Goal: Task Accomplishment & Management: Use online tool/utility

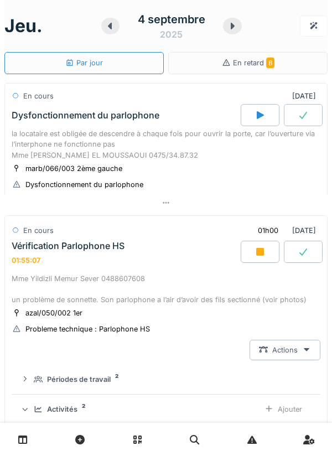
scroll to position [185, 0]
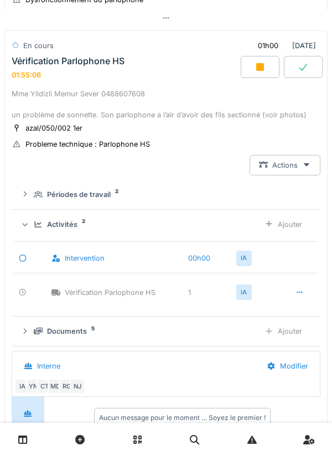
click at [255, 66] on icon at bounding box center [260, 67] width 11 height 9
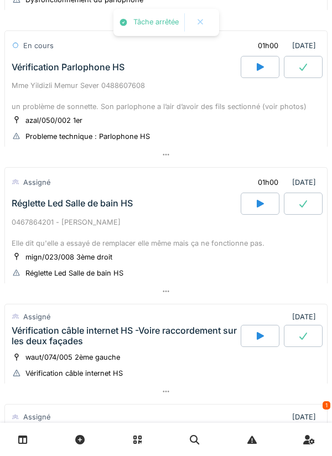
click at [145, 82] on div "Mme Yildizli Memur Sever 0488607608 un problème de sonnette. Son parlophone a l…" at bounding box center [166, 96] width 309 height 32
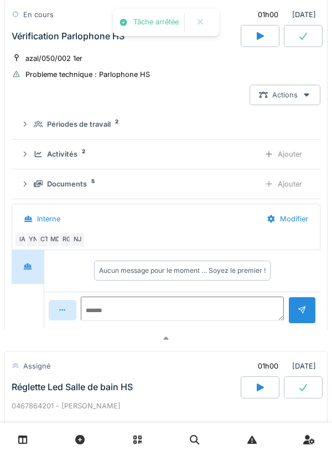
scroll to position [282, 0]
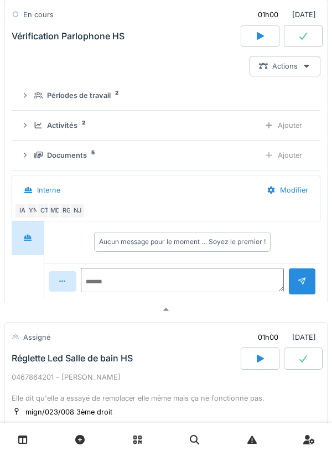
click at [39, 129] on icon at bounding box center [38, 125] width 9 height 7
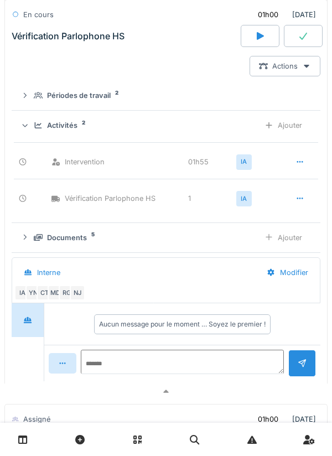
click at [32, 118] on div "Activités 2 Ajouter" at bounding box center [165, 125] width 291 height 20
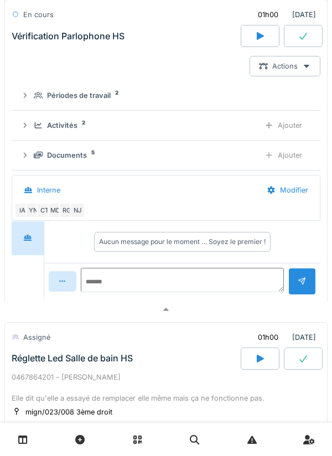
click at [91, 105] on summary "Périodes de travail 2" at bounding box center [166, 95] width 300 height 20
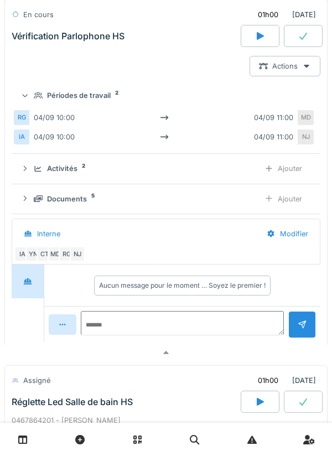
click at [91, 92] on div "Périodes de travail" at bounding box center [79, 95] width 64 height 11
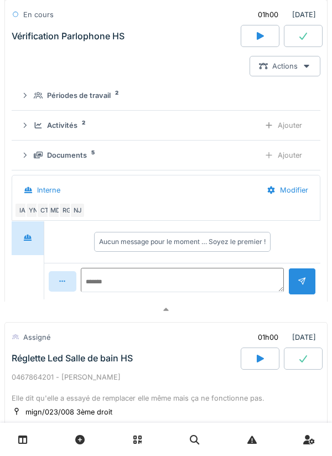
click at [79, 157] on div "Documents" at bounding box center [67, 155] width 40 height 11
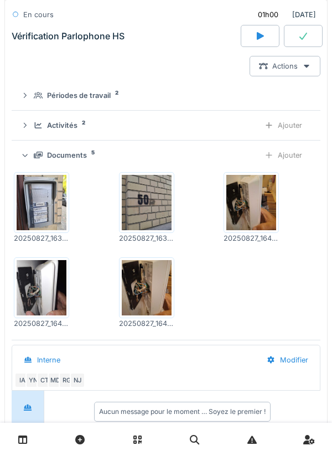
click at [35, 152] on div "Documents 5" at bounding box center [142, 155] width 217 height 11
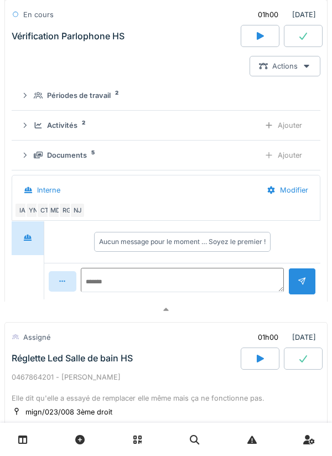
scroll to position [3, 0]
click at [177, 283] on textarea at bounding box center [182, 280] width 202 height 24
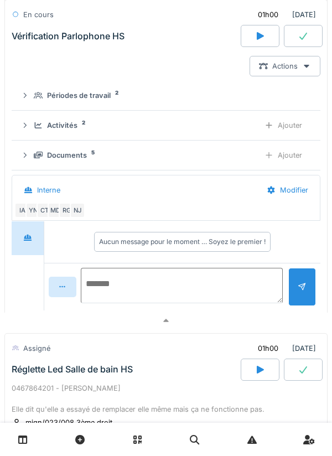
scroll to position [0, 0]
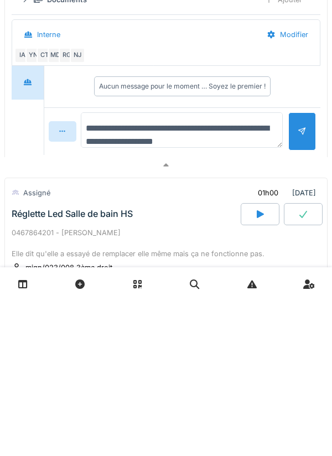
click at [171, 299] on textarea "**********" at bounding box center [182, 285] width 202 height 35
click at [181, 297] on textarea "**********" at bounding box center [182, 285] width 202 height 35
type textarea "**********"
click at [298, 289] on div at bounding box center [302, 287] width 9 height 11
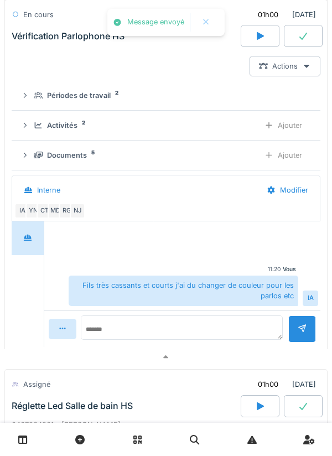
click at [198, 277] on div "Fils très cassants et courts j'ai du changer de couleur pour les parlos etc" at bounding box center [184, 291] width 230 height 30
click at [196, 329] on textarea at bounding box center [182, 327] width 202 height 24
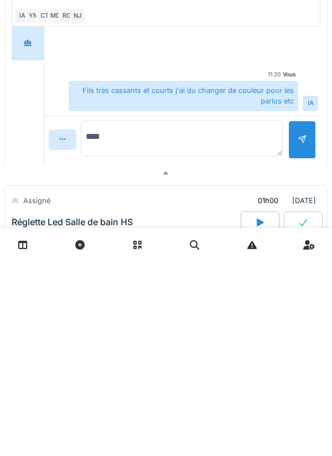
type textarea "*****"
type textarea "*"
type textarea "*****"
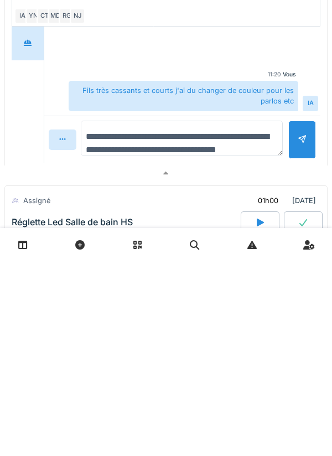
scroll to position [13, 0]
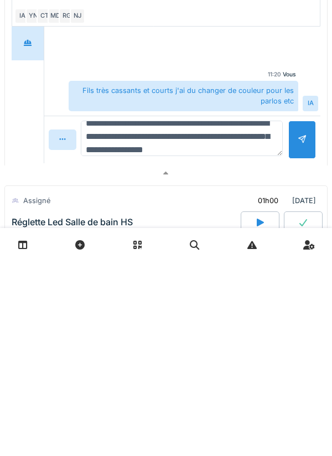
type textarea "**********"
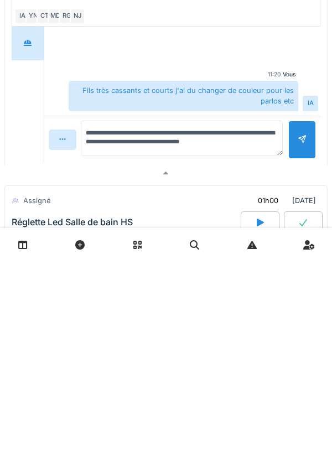
click at [303, 330] on div at bounding box center [302, 334] width 9 height 11
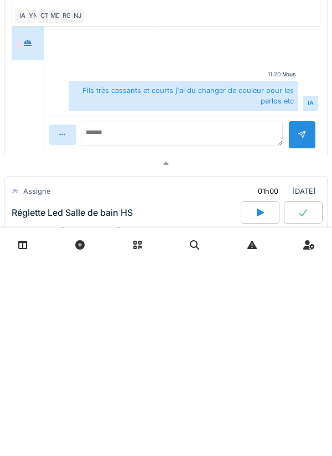
scroll to position [0, 0]
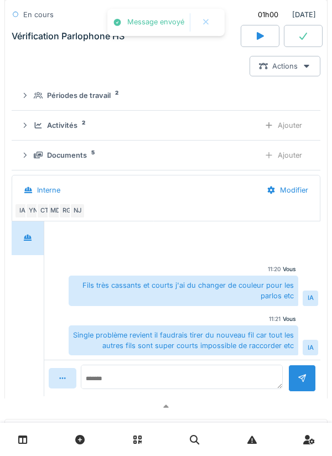
click at [185, 331] on div "Single problème revient il faudrais tirer du nouveau fil car tout les autres fi…" at bounding box center [184, 340] width 230 height 30
click at [185, 375] on textarea at bounding box center [182, 377] width 202 height 24
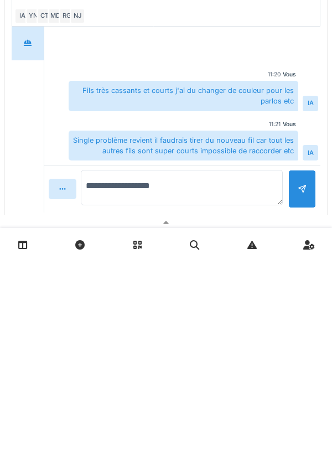
type textarea "**********"
click at [298, 385] on div at bounding box center [302, 383] width 9 height 11
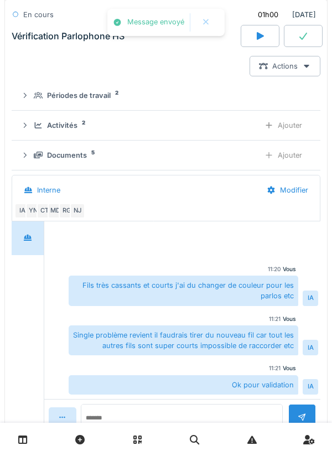
click at [70, 126] on div "Activités" at bounding box center [62, 125] width 30 height 11
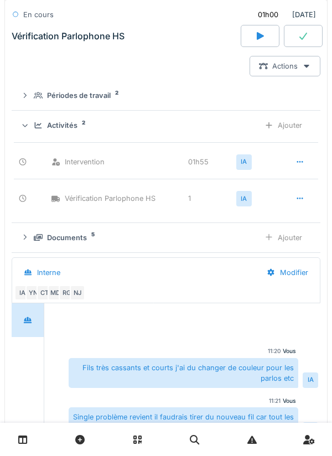
click at [75, 124] on div "Activités" at bounding box center [62, 125] width 30 height 11
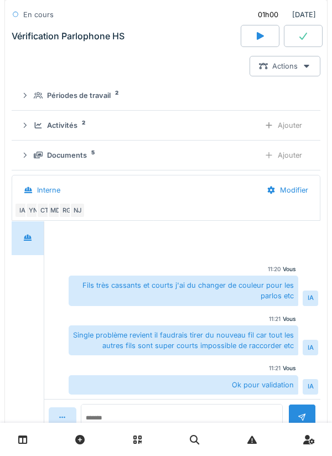
click at [108, 33] on div "Vérification Parlophone HS" at bounding box center [68, 36] width 113 height 11
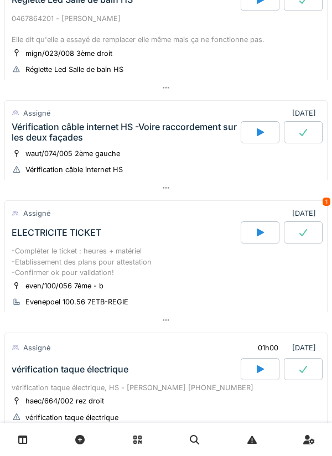
click at [155, 129] on div "Vérification câble internet HS -Voire raccordement sur les deux façades" at bounding box center [125, 132] width 227 height 21
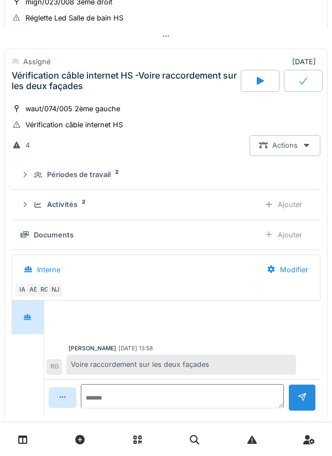
scroll to position [446, 0]
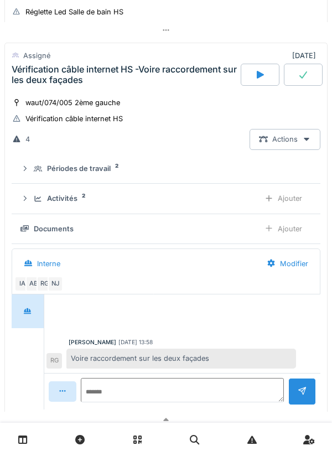
click at [98, 167] on div "Périodes de travail" at bounding box center [79, 168] width 64 height 11
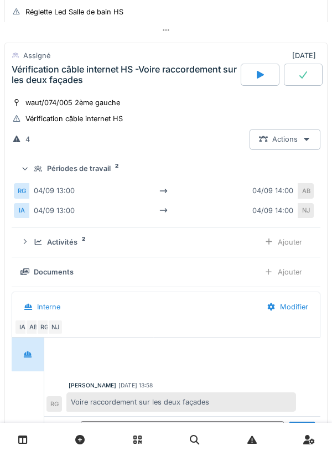
click at [103, 169] on div "Périodes de travail" at bounding box center [79, 168] width 64 height 11
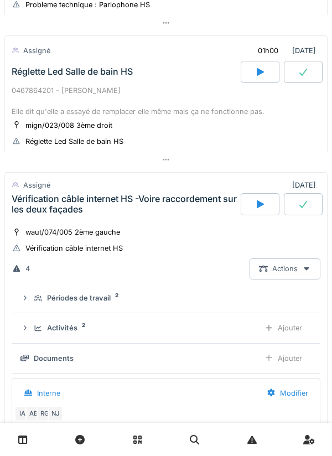
scroll to position [255, 0]
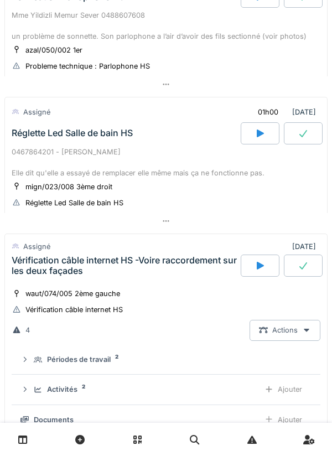
click at [137, 143] on div "Réglette Led Salle de bain HS" at bounding box center [124, 133] width 231 height 22
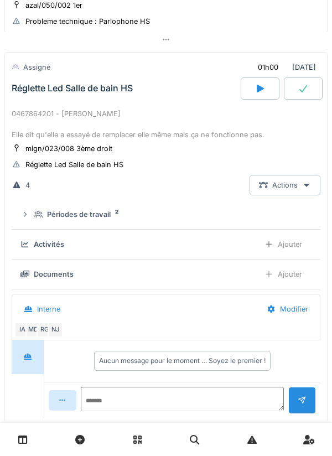
scroll to position [309, 0]
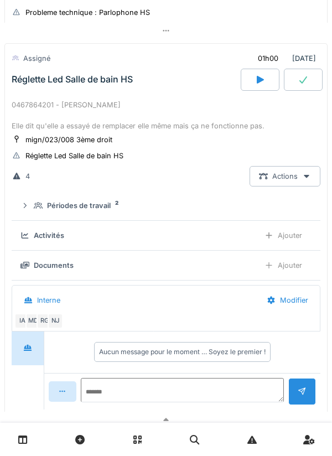
click at [84, 209] on div "Périodes de travail" at bounding box center [79, 205] width 64 height 11
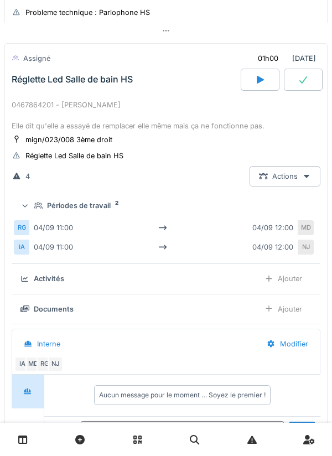
click at [96, 205] on div "Périodes de travail" at bounding box center [79, 205] width 64 height 11
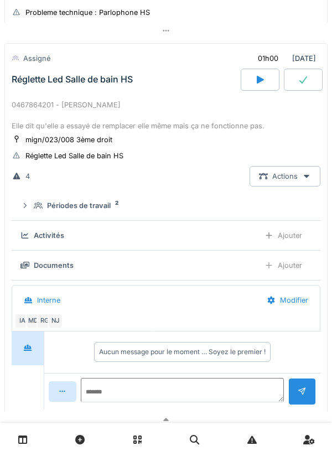
click at [34, 90] on div "Réglette Led Salle de bain HS" at bounding box center [124, 80] width 231 height 22
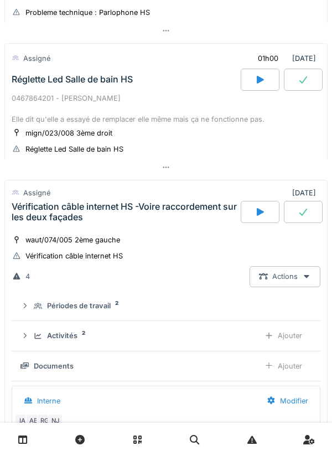
click at [35, 97] on div "0467864201 - [PERSON_NAME] Elle dit qu'elle a essayé de remplacer elle même mai…" at bounding box center [166, 109] width 309 height 32
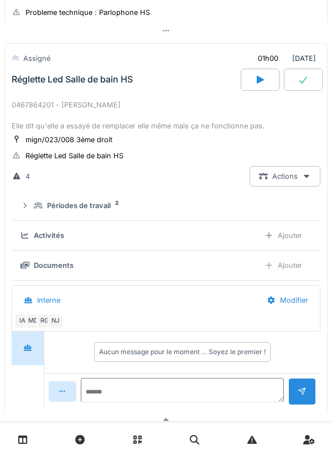
click at [265, 87] on div at bounding box center [260, 80] width 39 height 22
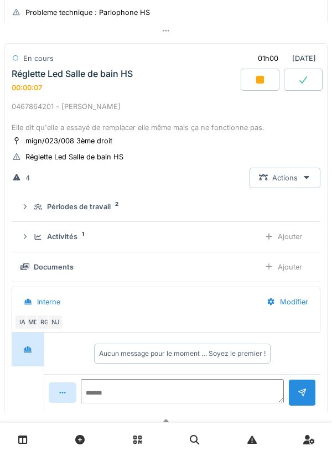
click at [37, 246] on div "Activités 1 Ajouter" at bounding box center [165, 236] width 291 height 20
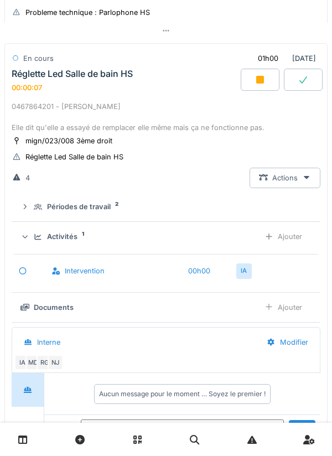
click at [290, 247] on div "Ajouter" at bounding box center [283, 236] width 56 height 20
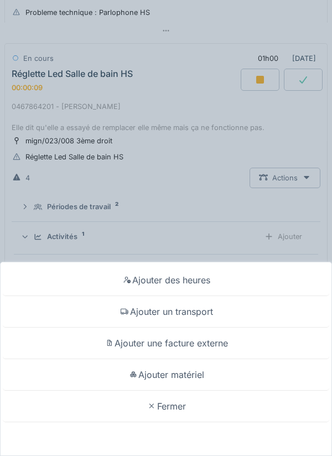
click at [252, 298] on div "Ajouter un transport" at bounding box center [166, 312] width 326 height 32
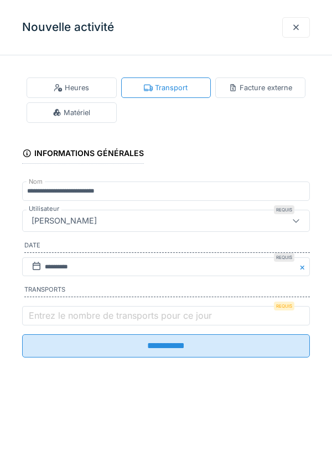
click at [49, 322] on label "Entrez le nombre de transports pour ce jour" at bounding box center [121, 315] width 188 height 13
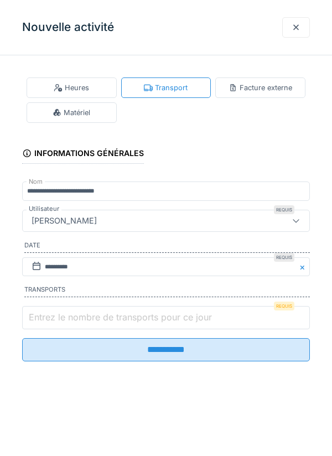
click at [49, 323] on input "Entrez le nombre de transports pour ce jour" at bounding box center [166, 317] width 288 height 23
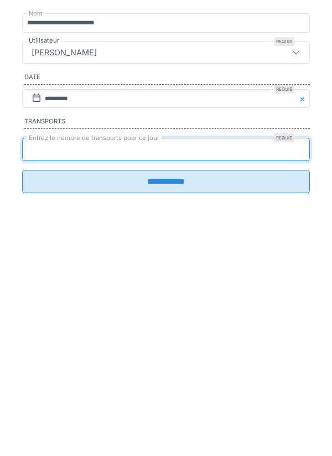
type input "*"
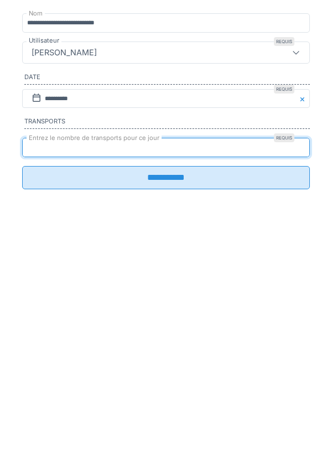
click at [273, 357] on input "**********" at bounding box center [166, 345] width 288 height 23
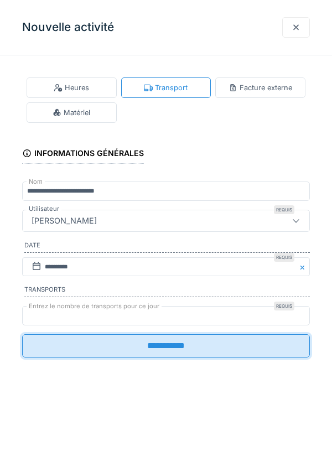
click at [273, 350] on input "**********" at bounding box center [166, 345] width 288 height 23
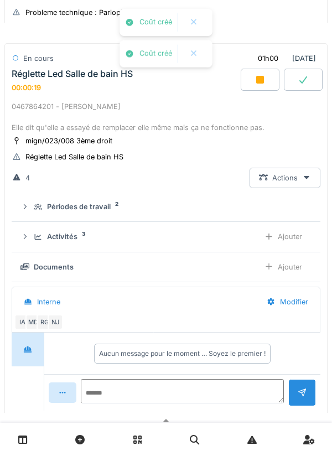
click at [77, 244] on div "Activités 3 Ajouter" at bounding box center [165, 236] width 291 height 20
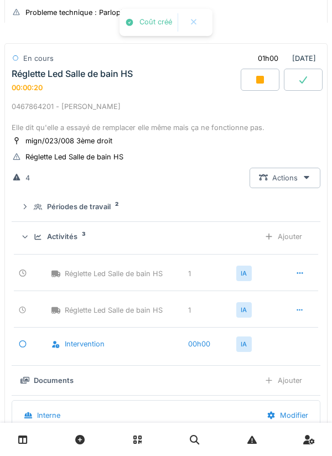
click at [296, 277] on icon at bounding box center [299, 272] width 9 height 7
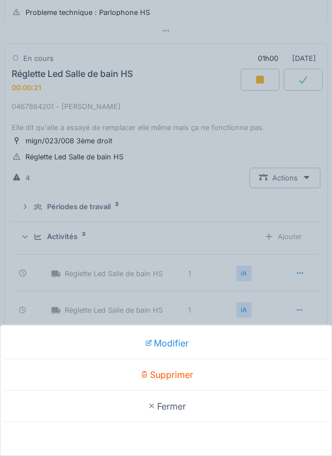
click at [227, 376] on div "Supprimer" at bounding box center [166, 375] width 326 height 32
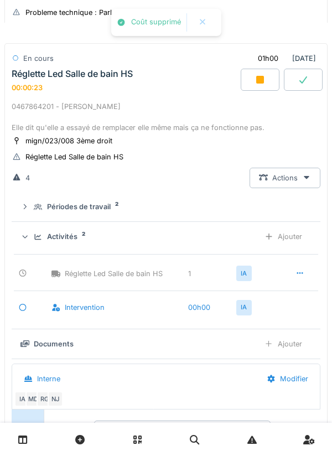
click at [74, 239] on div "Activités" at bounding box center [62, 236] width 30 height 11
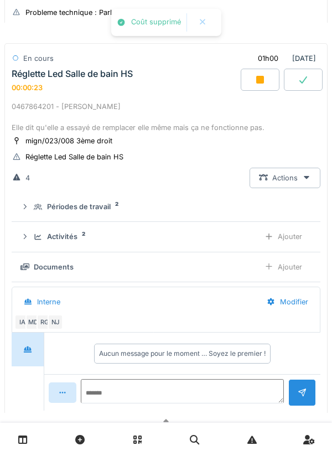
click at [85, 210] on div "Périodes de travail" at bounding box center [79, 206] width 64 height 11
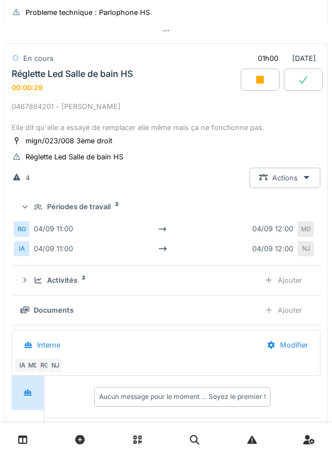
click at [30, 214] on summary "Périodes de travail 2" at bounding box center [166, 207] width 300 height 20
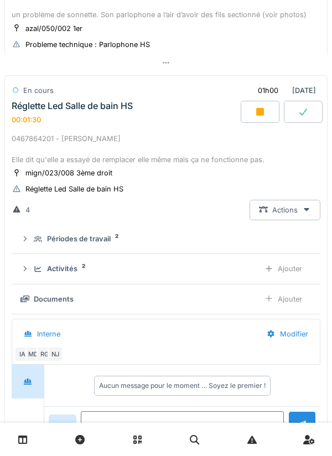
scroll to position [273, 0]
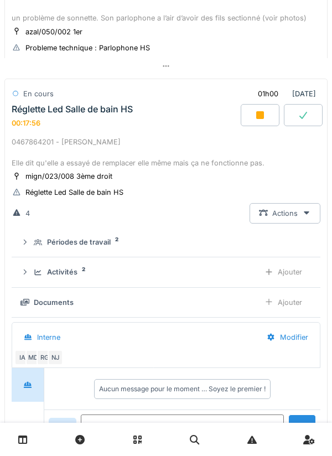
click at [76, 270] on div "Activités" at bounding box center [62, 272] width 30 height 11
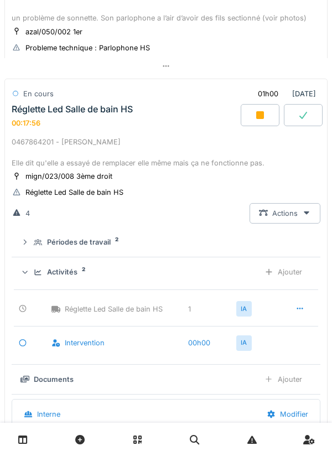
click at [69, 276] on div "Activités" at bounding box center [62, 272] width 30 height 11
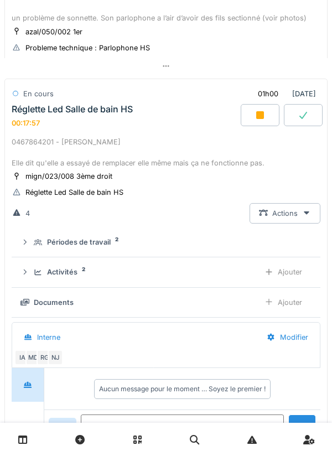
scroll to position [302, 0]
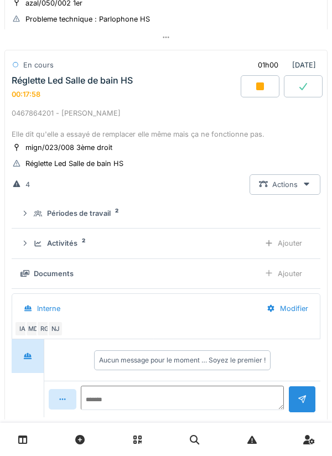
click at [281, 282] on div "Ajouter" at bounding box center [283, 273] width 56 height 20
click at [39, 238] on div "Activités 2 Ajouter" at bounding box center [165, 243] width 291 height 20
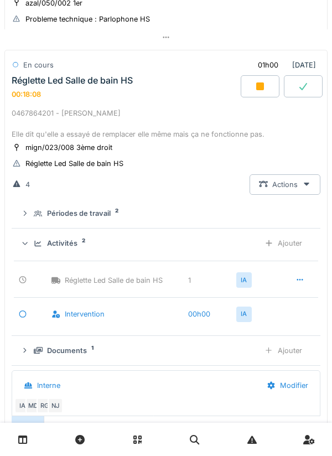
click at [34, 245] on icon at bounding box center [38, 243] width 9 height 7
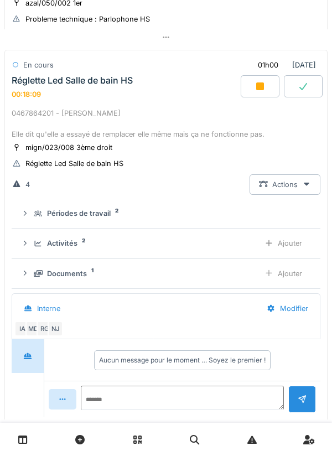
click at [38, 266] on div "Documents 1 Ajouter" at bounding box center [165, 273] width 291 height 20
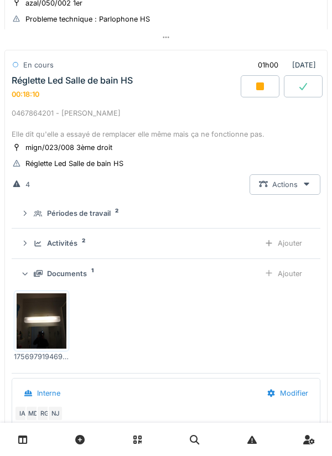
click at [32, 272] on div "Documents 1 Ajouter" at bounding box center [165, 273] width 291 height 20
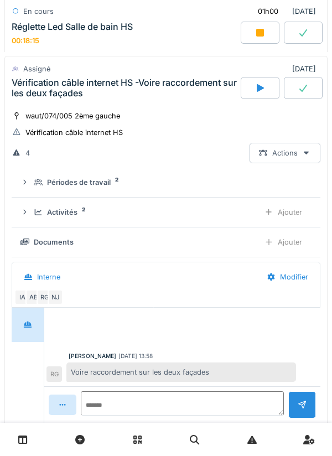
scroll to position [689, 0]
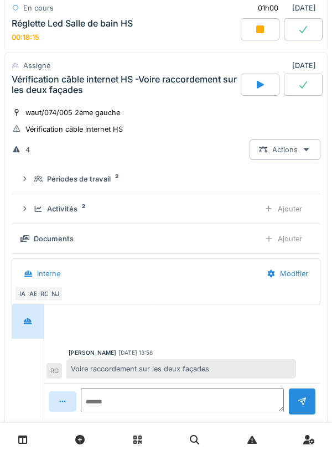
click at [31, 112] on div "waut/074/005 2ème gauche" at bounding box center [72, 112] width 95 height 11
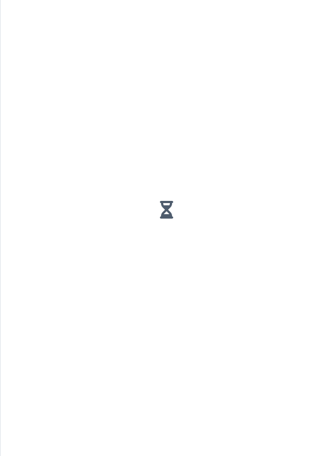
click at [38, 185] on div at bounding box center [166, 209] width 314 height 411
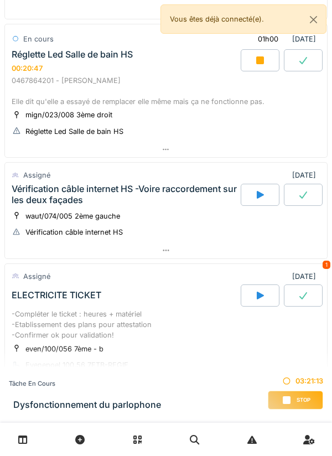
scroll to position [292, 0]
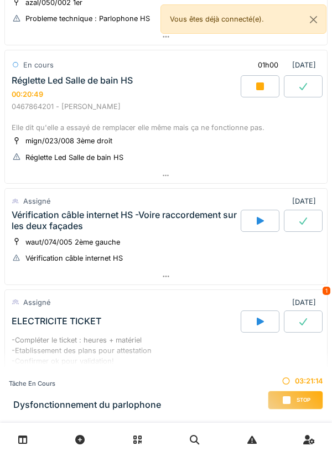
click at [255, 92] on div at bounding box center [260, 86] width 39 height 22
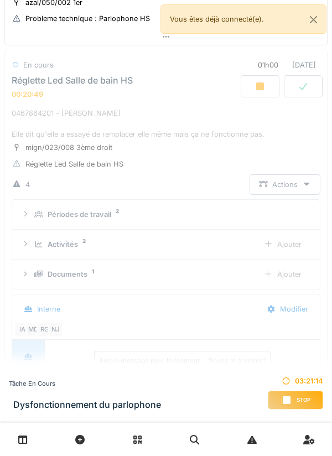
scroll to position [297, 0]
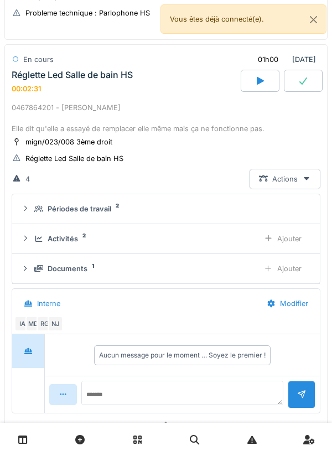
click at [34, 233] on div "Activités 2" at bounding box center [142, 238] width 216 height 11
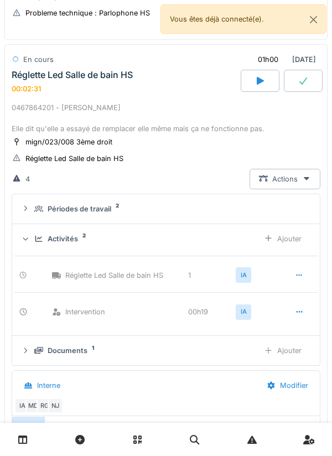
click at [37, 232] on div "Activités 2 Ajouter" at bounding box center [166, 239] width 290 height 20
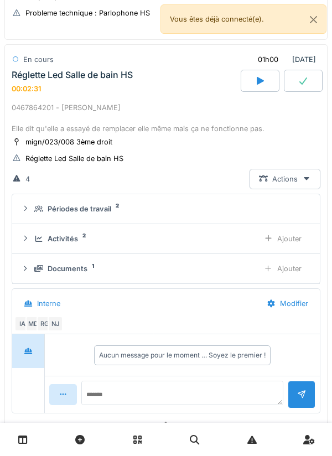
click at [35, 271] on icon at bounding box center [38, 268] width 9 height 7
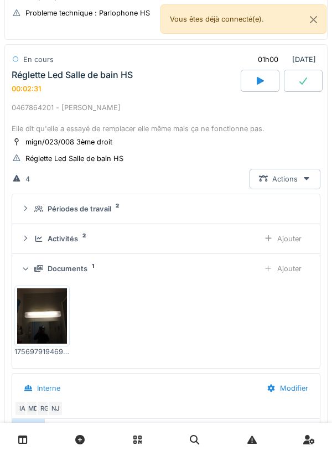
click at [30, 266] on div at bounding box center [25, 268] width 11 height 9
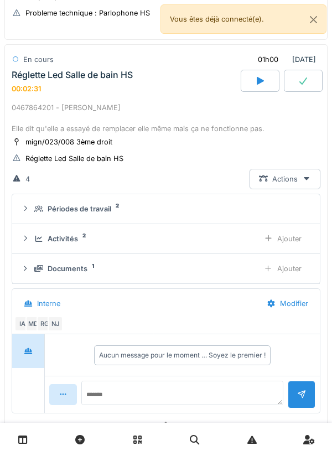
click at [292, 277] on div "Ajouter" at bounding box center [283, 268] width 56 height 20
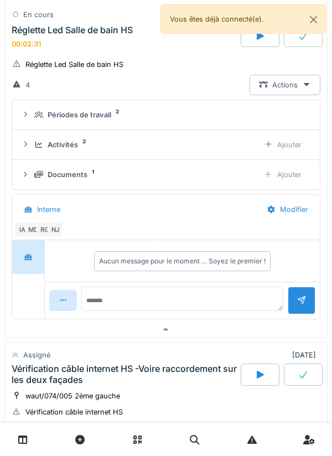
scroll to position [429, 0]
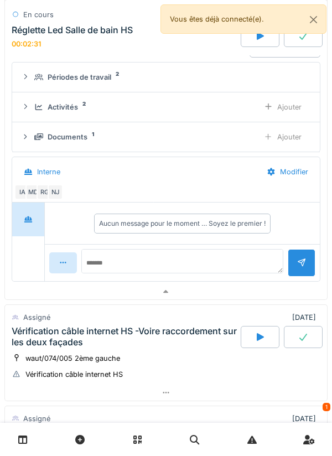
click at [35, 134] on icon at bounding box center [38, 136] width 9 height 7
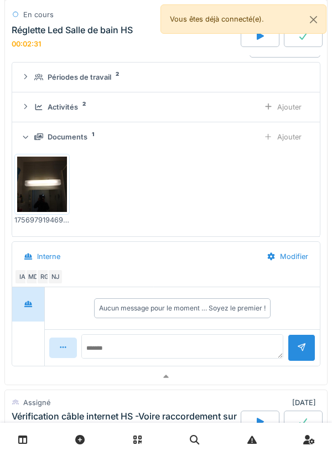
click at [34, 136] on div "Documents 1 Ajouter" at bounding box center [166, 137] width 290 height 20
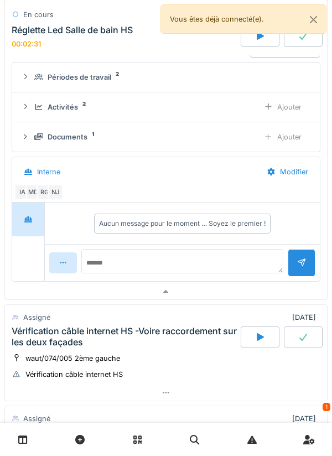
click at [32, 108] on div "Activités 2 Ajouter" at bounding box center [166, 107] width 290 height 20
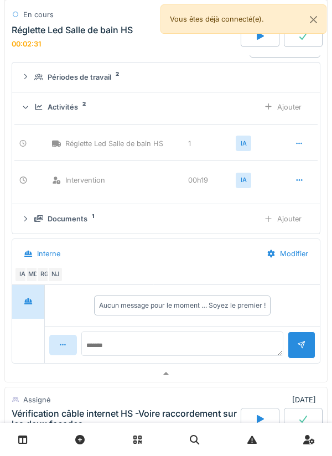
click at [28, 105] on icon at bounding box center [25, 106] width 7 height 9
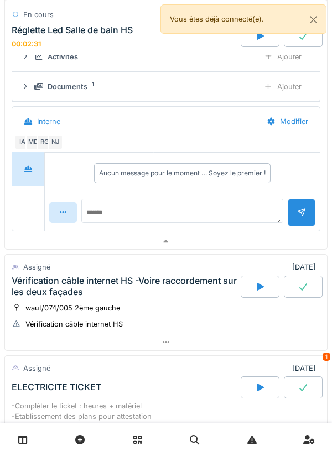
scroll to position [491, 0]
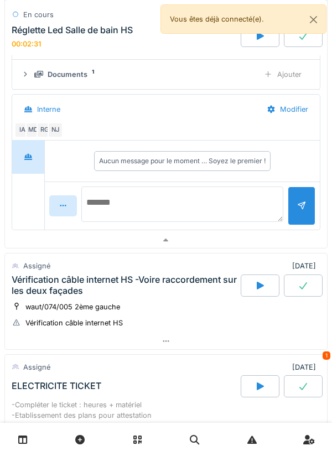
click at [210, 204] on textarea at bounding box center [182, 203] width 202 height 35
type textarea "**********"
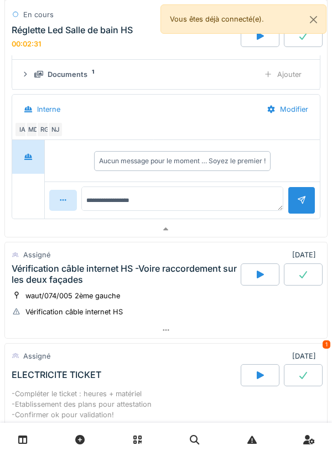
click at [299, 214] on div at bounding box center [302, 199] width 28 height 27
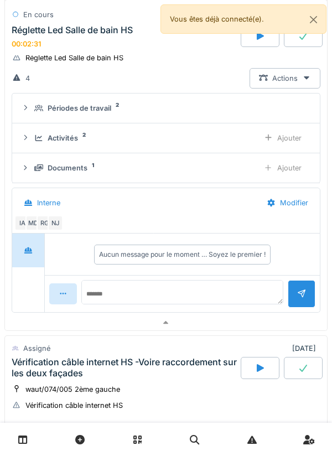
scroll to position [395, 0]
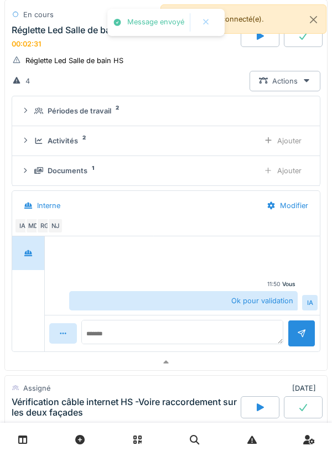
click at [34, 144] on div "Activités 2" at bounding box center [142, 141] width 216 height 11
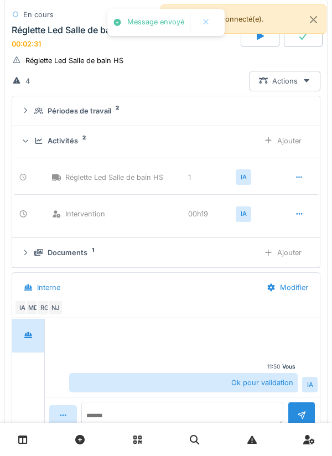
click at [289, 143] on div "Ajouter" at bounding box center [283, 141] width 56 height 20
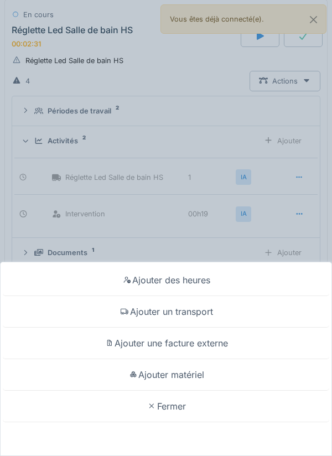
click at [199, 380] on div "Ajouter matériel" at bounding box center [166, 375] width 326 height 32
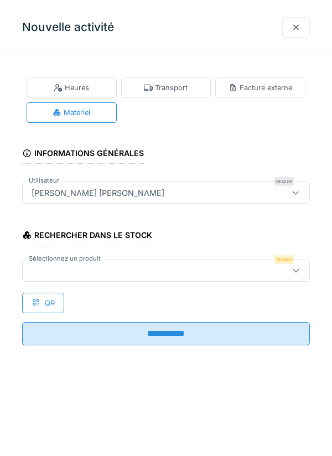
click at [182, 266] on div at bounding box center [147, 270] width 241 height 12
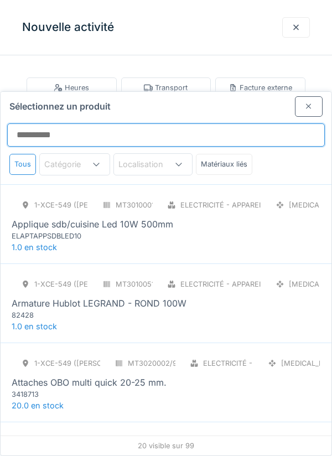
click at [181, 123] on input "Sélectionnez un produit" at bounding box center [166, 134] width 318 height 23
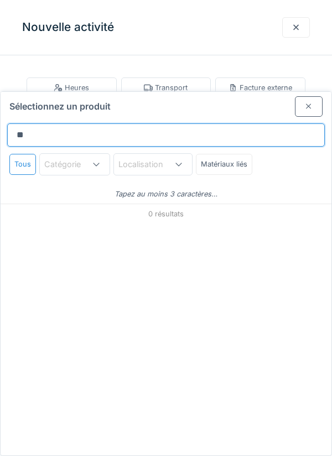
type input "*"
type input "***"
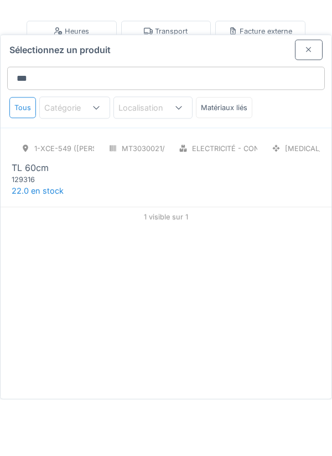
click at [262, 195] on div "1-XCE-549 ([PERSON_NAME]) MT3030021/999/009 Electricité - Consommables [MEDICAL…" at bounding box center [166, 218] width 309 height 46
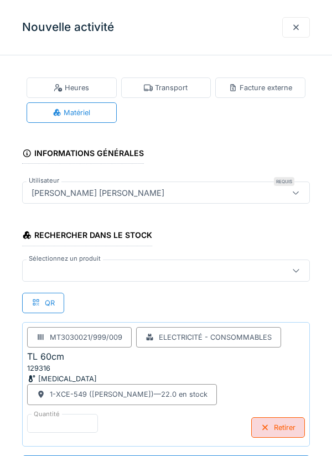
scroll to position [1, 0]
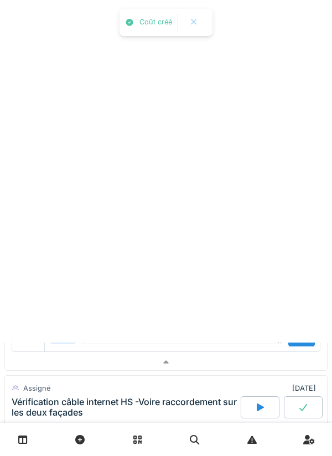
scroll to position [0, 0]
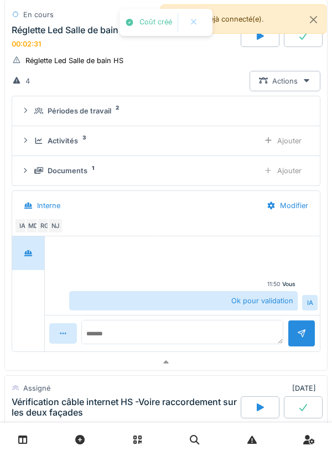
click at [30, 161] on div "Documents 1 Ajouter" at bounding box center [166, 170] width 290 height 20
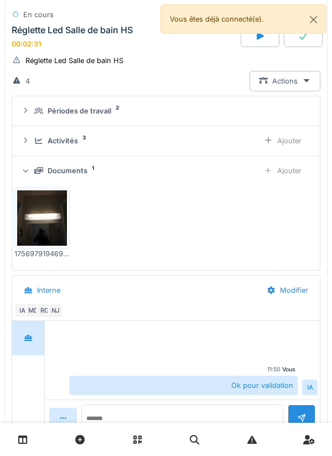
click at [34, 144] on div "Activités 3" at bounding box center [142, 141] width 216 height 11
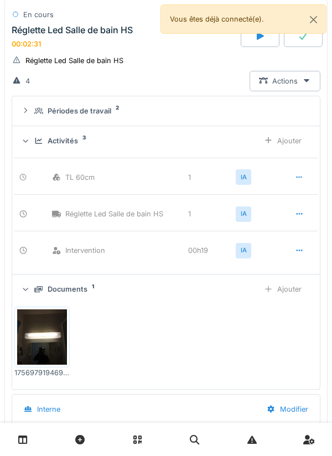
click at [35, 174] on div at bounding box center [33, 177] width 29 height 11
click at [33, 149] on div "Activités 3 Ajouter" at bounding box center [166, 141] width 290 height 20
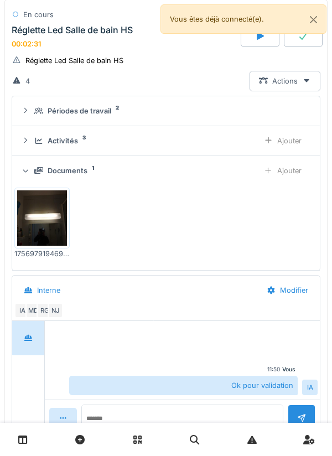
click at [33, 118] on summary "Périodes de travail 2" at bounding box center [166, 111] width 299 height 20
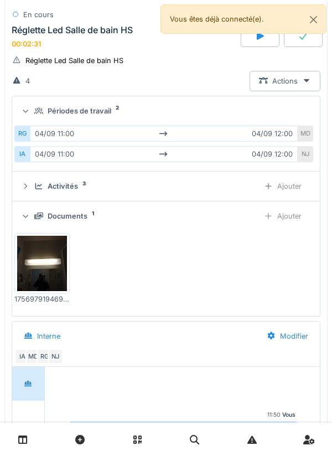
click at [35, 112] on icon at bounding box center [38, 110] width 9 height 7
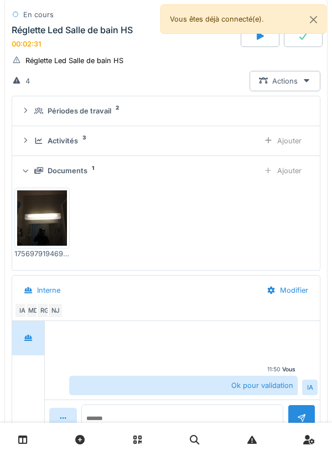
click at [30, 144] on div "Activités 3 Ajouter" at bounding box center [166, 141] width 290 height 20
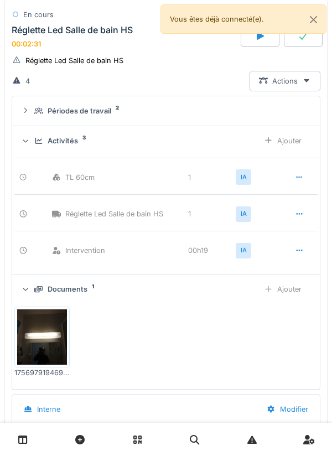
click at [28, 147] on div "Activités 3 Ajouter" at bounding box center [166, 141] width 290 height 20
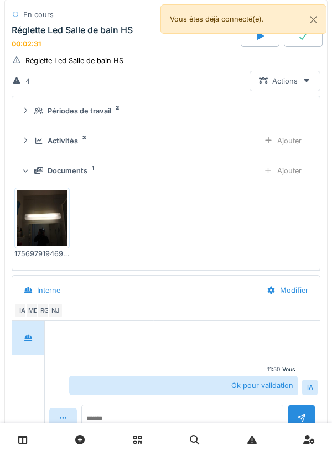
click at [35, 180] on div "Documents 1 Ajouter" at bounding box center [166, 170] width 290 height 20
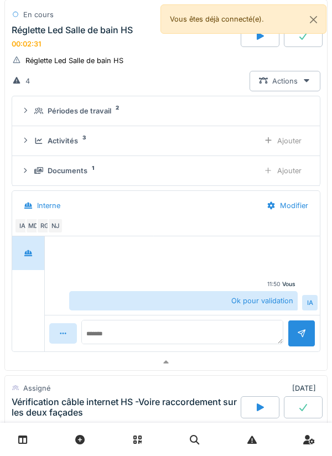
click at [31, 179] on div "Documents 1 Ajouter" at bounding box center [166, 170] width 290 height 20
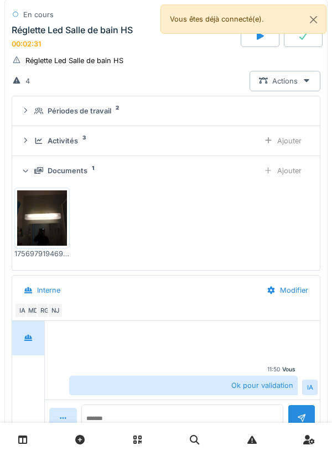
click at [32, 180] on div "Documents 1 Ajouter" at bounding box center [166, 170] width 290 height 20
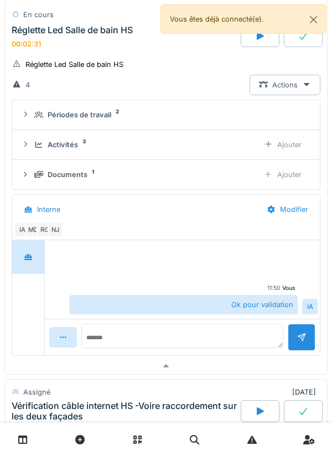
scroll to position [364, 0]
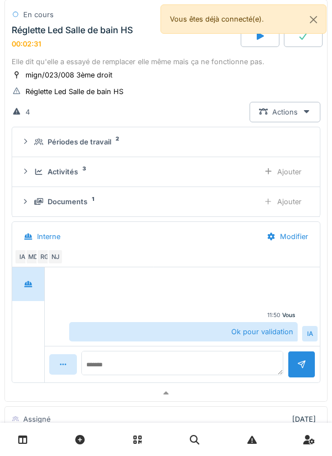
click at [38, 197] on div "Documents 1" at bounding box center [142, 201] width 216 height 11
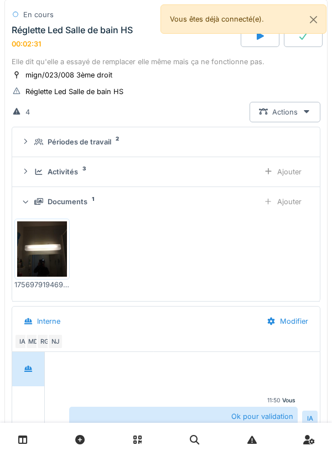
click at [35, 200] on icon at bounding box center [38, 201] width 9 height 7
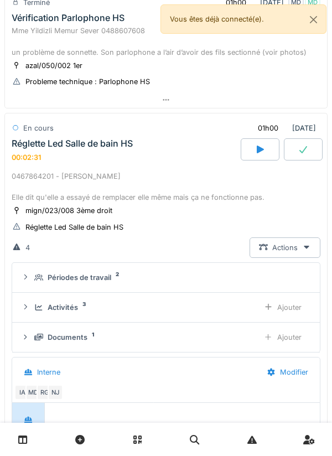
scroll to position [222, 0]
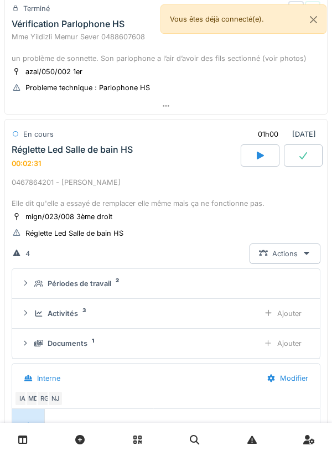
click at [29, 165] on div "00:02:31" at bounding box center [26, 163] width 29 height 8
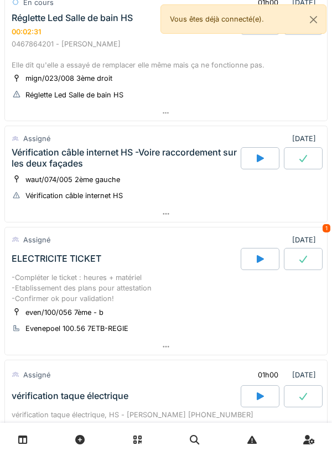
scroll to position [294, 0]
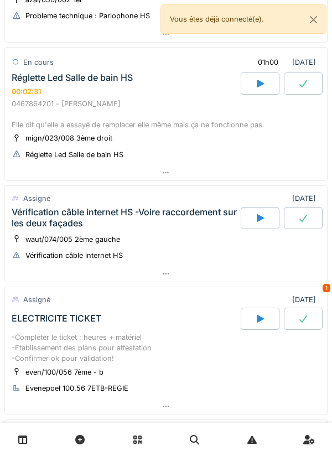
click at [146, 217] on div "Vérification câble internet HS -Voire raccordement sur les deux façades" at bounding box center [125, 217] width 227 height 21
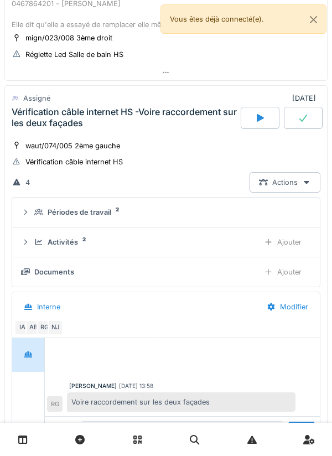
scroll to position [435, 0]
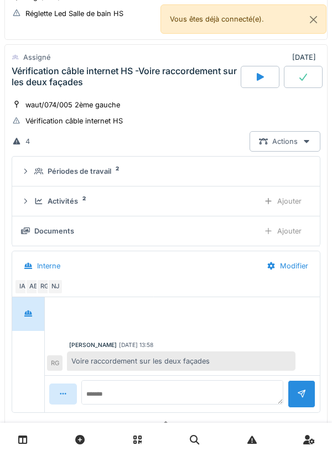
click at [80, 205] on div "Activités 2" at bounding box center [142, 201] width 216 height 11
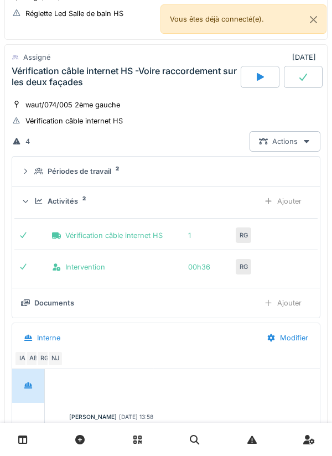
click at [67, 205] on div "Activités" at bounding box center [63, 201] width 30 height 11
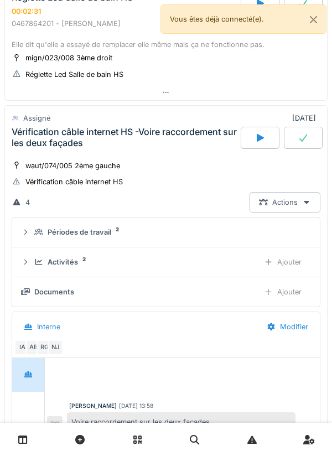
scroll to position [376, 0]
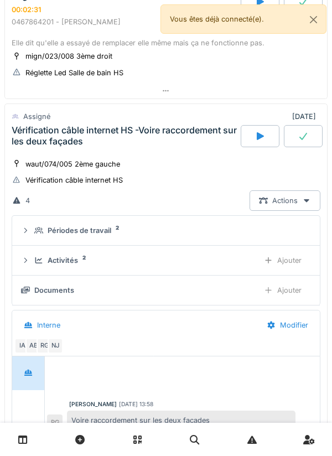
click at [172, 146] on div "Vérification câble internet HS -Voire raccordement sur les deux façades" at bounding box center [125, 135] width 227 height 21
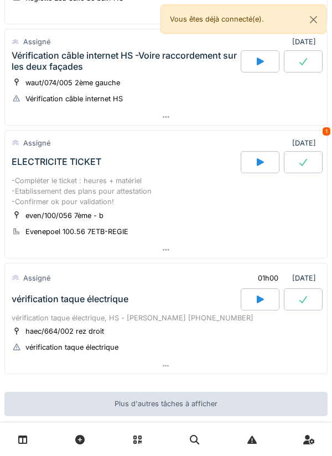
scroll to position [506, 0]
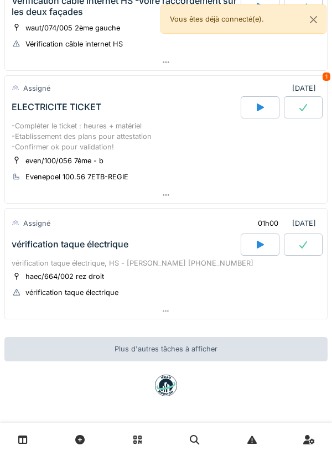
click at [178, 249] on div "vérification taque électrique" at bounding box center [124, 244] width 231 height 22
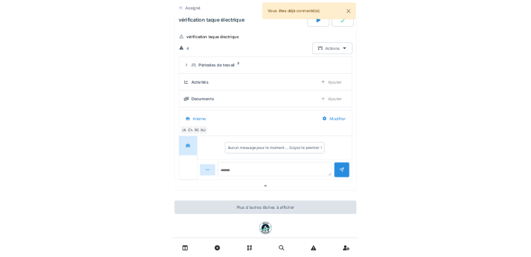
scroll to position [740, 0]
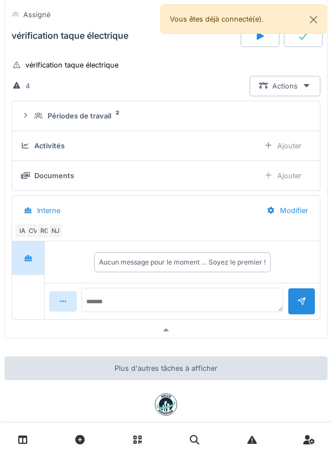
click at [115, 123] on summary "Périodes de travail 2" at bounding box center [166, 116] width 299 height 20
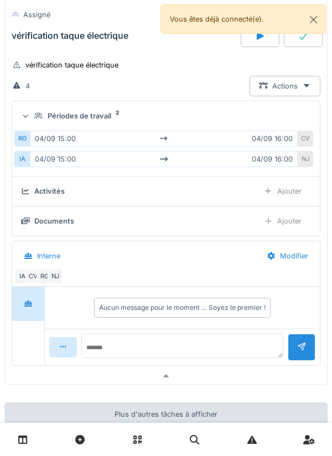
click at [113, 115] on div "Périodes de travail 2" at bounding box center [170, 116] width 272 height 11
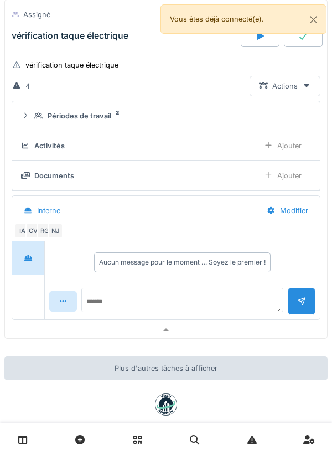
click at [106, 125] on summary "Périodes de travail 2" at bounding box center [166, 116] width 299 height 20
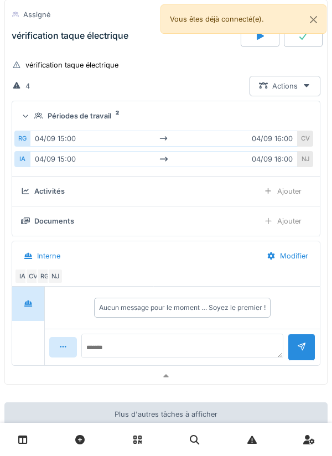
click at [91, 44] on div "vérification taque électrique" at bounding box center [124, 36] width 231 height 22
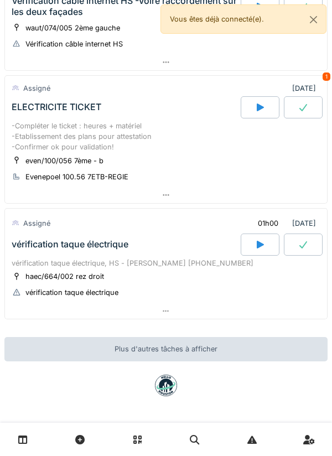
scroll to position [506, 0]
click at [88, 250] on div "vérification taque électrique" at bounding box center [124, 244] width 231 height 22
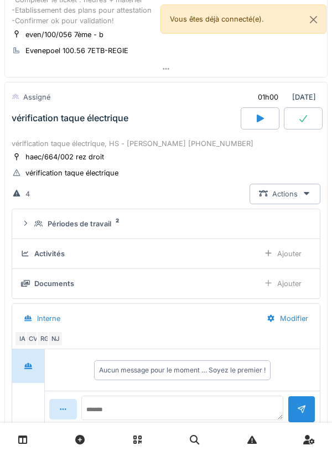
scroll to position [669, 0]
